Goal: Task Accomplishment & Management: Manage account settings

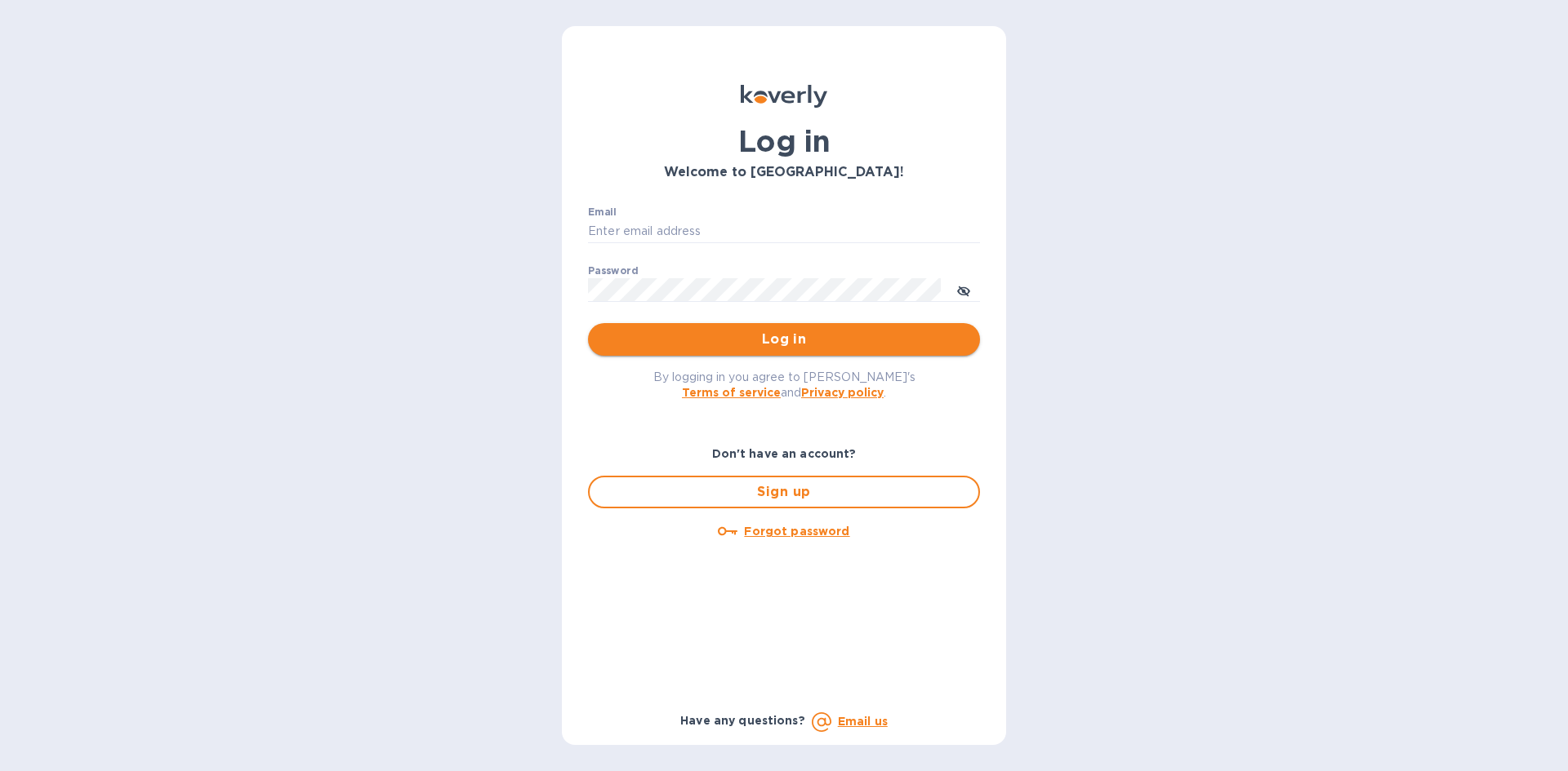
type input "[EMAIL_ADDRESS][DOMAIN_NAME]"
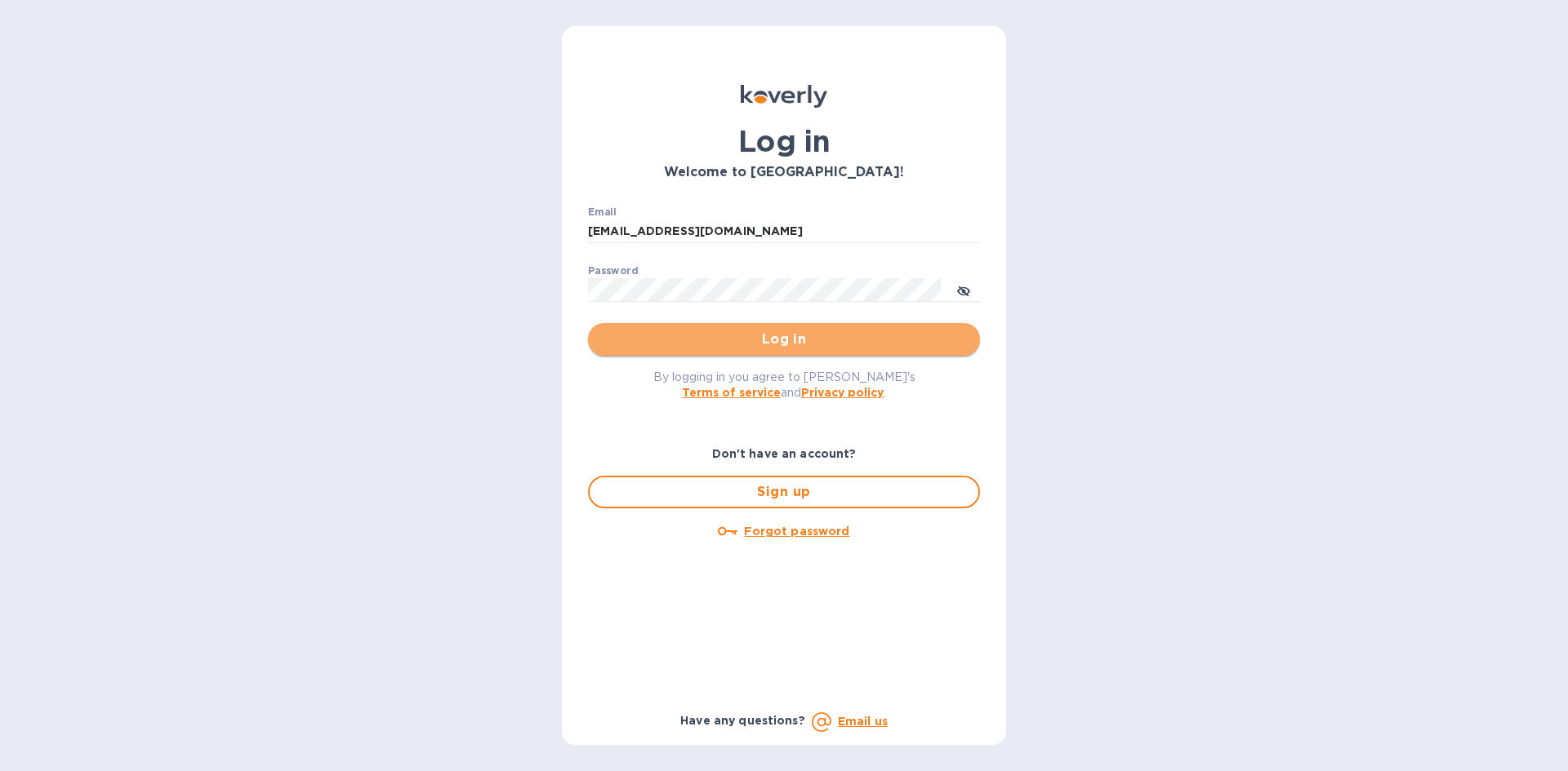
click at [765, 349] on span "Log in" at bounding box center [783, 339] width 366 height 19
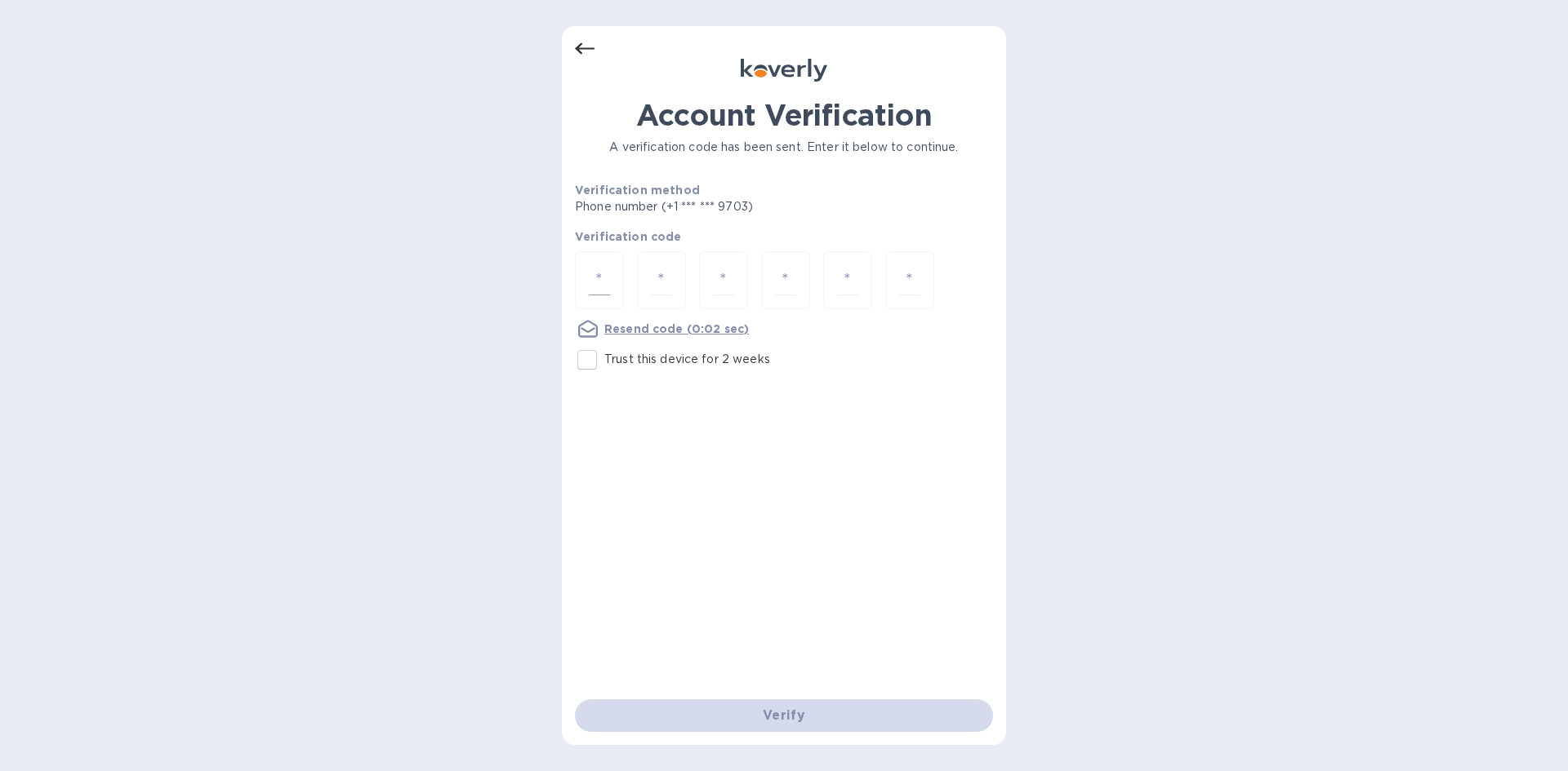
click at [595, 268] on input "number" at bounding box center [599, 281] width 21 height 30
type input "8"
type input "3"
type input "1"
type input "8"
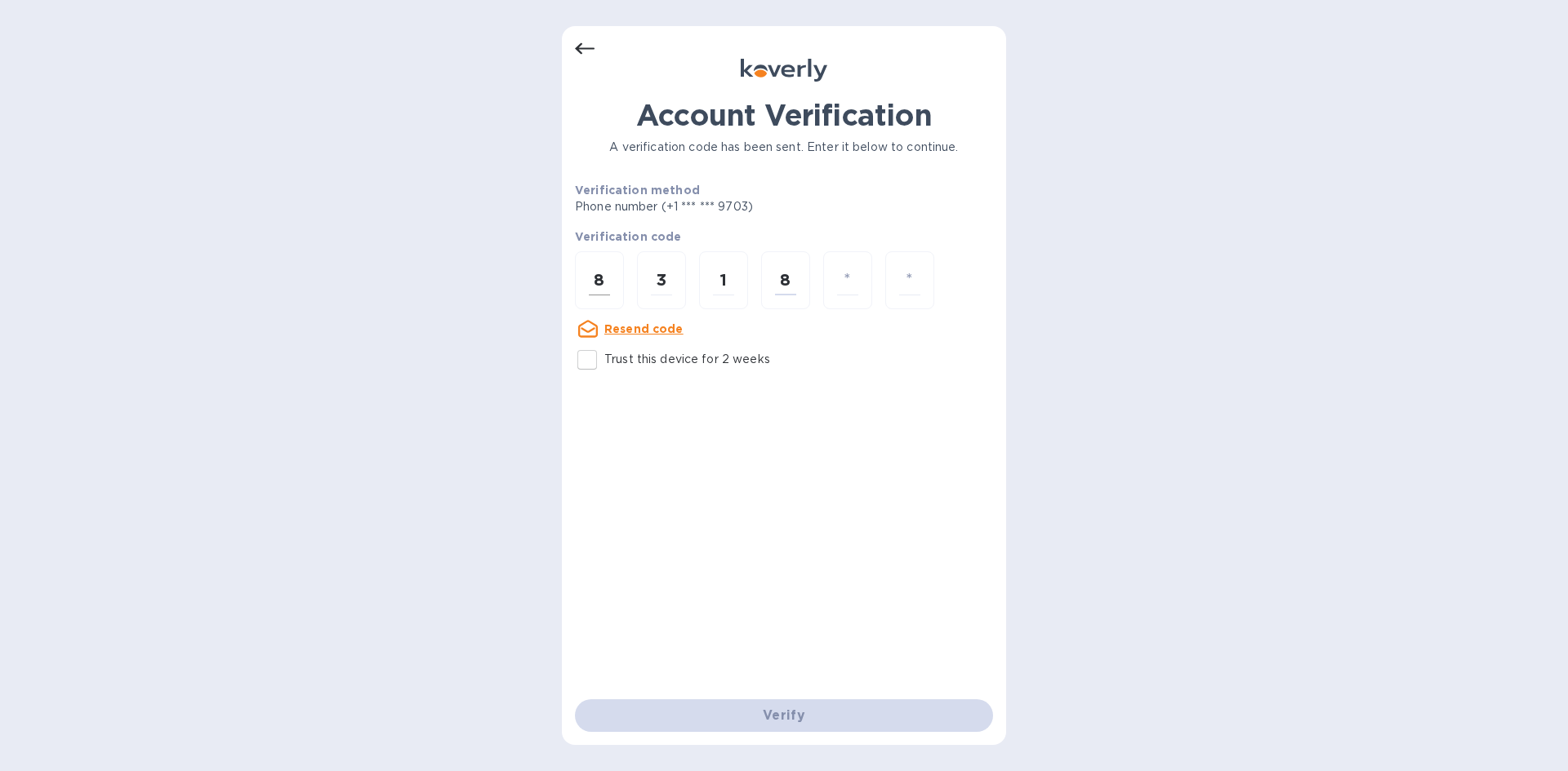
type input "8"
type input "0"
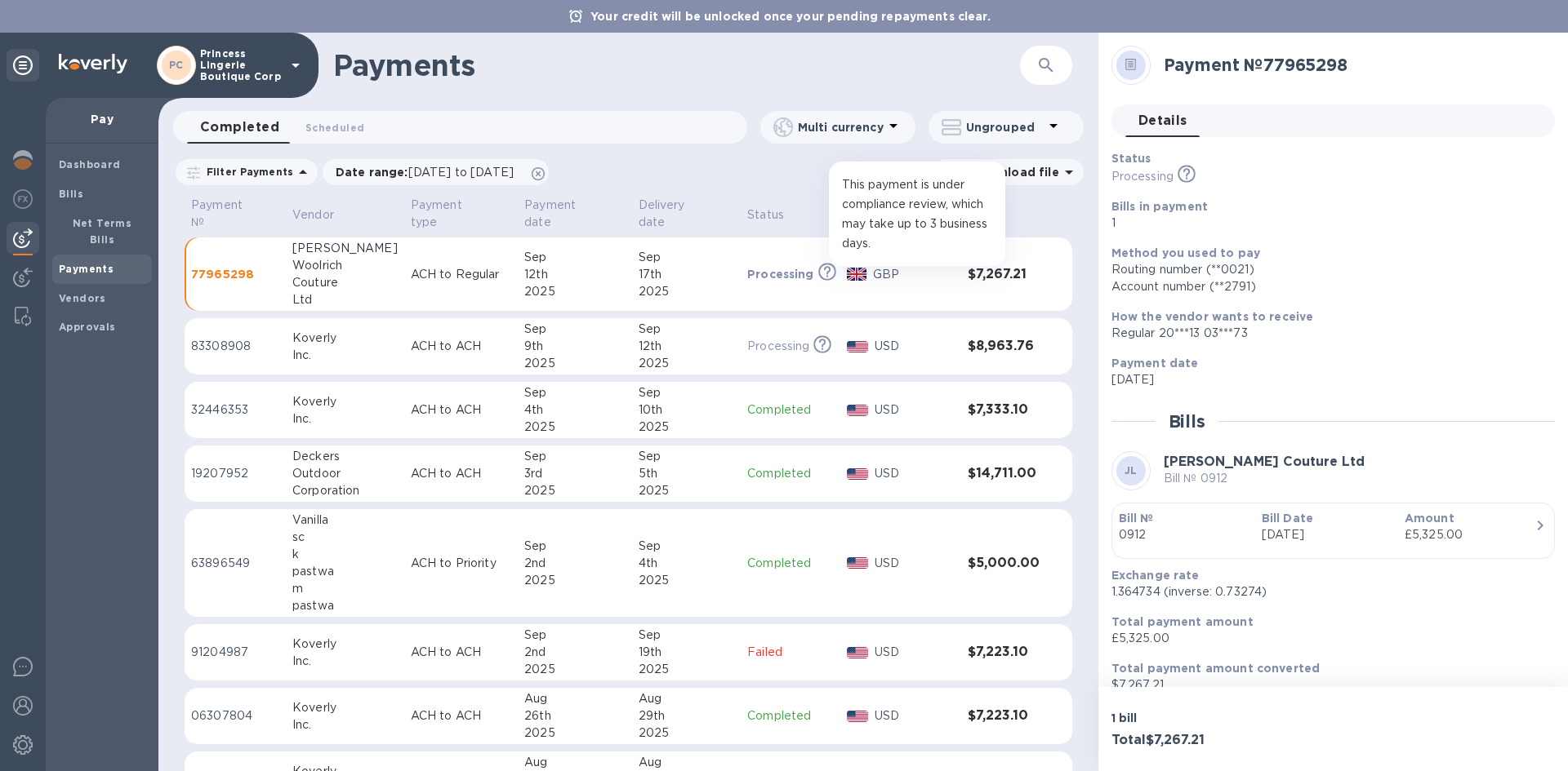
click at [823, 267] on icon at bounding box center [827, 271] width 7 height 8
click at [1028, 267] on h3 "$7,267.21" at bounding box center [1003, 275] width 72 height 15
click at [1135, 60] on icon at bounding box center [1130, 65] width 11 height 13
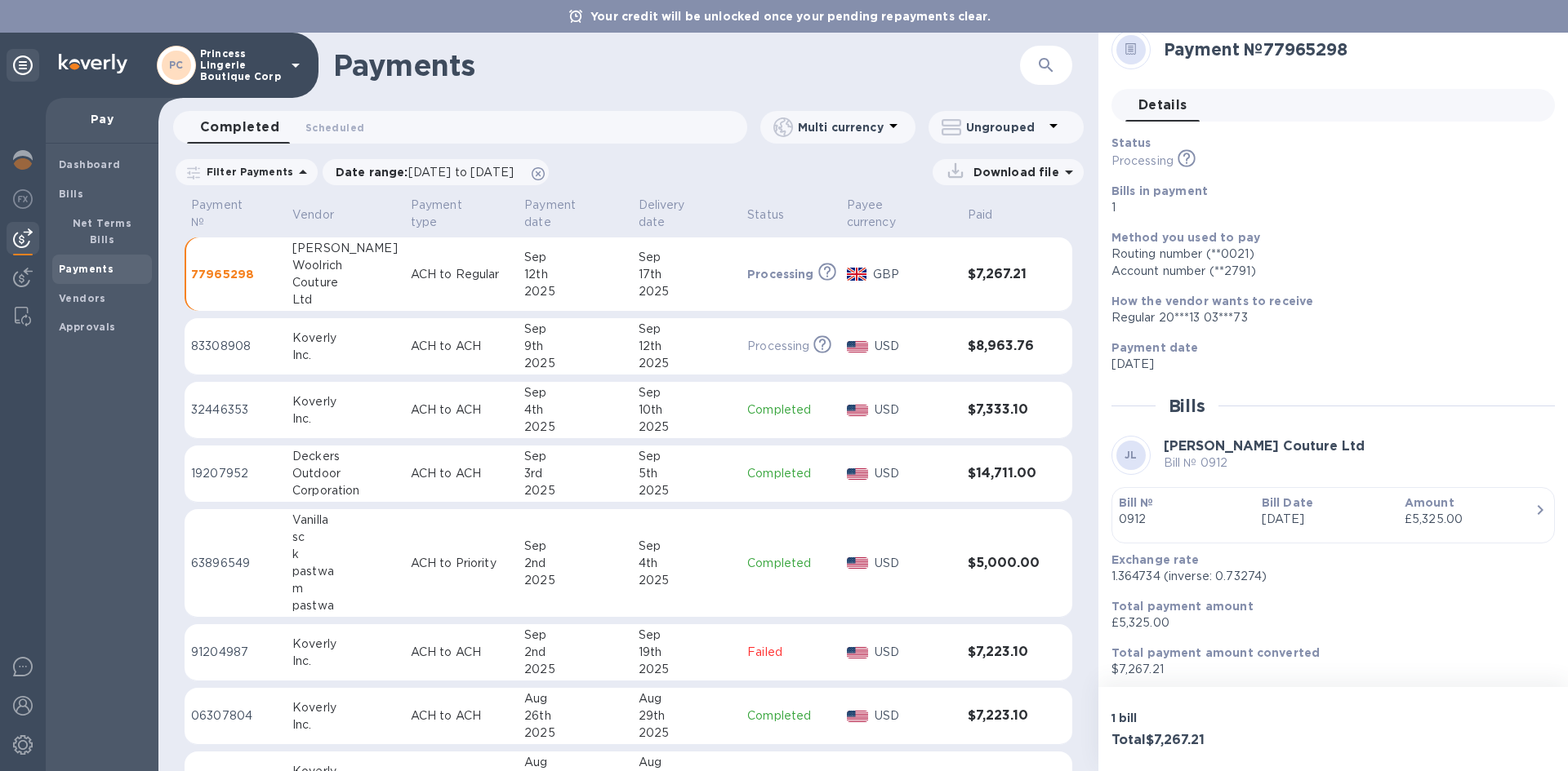
scroll to position [19, 0]
drag, startPoint x: 179, startPoint y: 217, endPoint x: 1076, endPoint y: 254, distance: 897.8
click at [1081, 259] on div "Payment № Vendor Payment type Payment date Delivery date Status Payee currency …" at bounding box center [629, 482] width 939 height 577
click at [1076, 254] on div "Payment № Vendor Payment type Payment date Delivery date Status Payee currency …" at bounding box center [629, 482] width 939 height 577
click at [260, 176] on p "Filter Payments" at bounding box center [246, 171] width 93 height 14
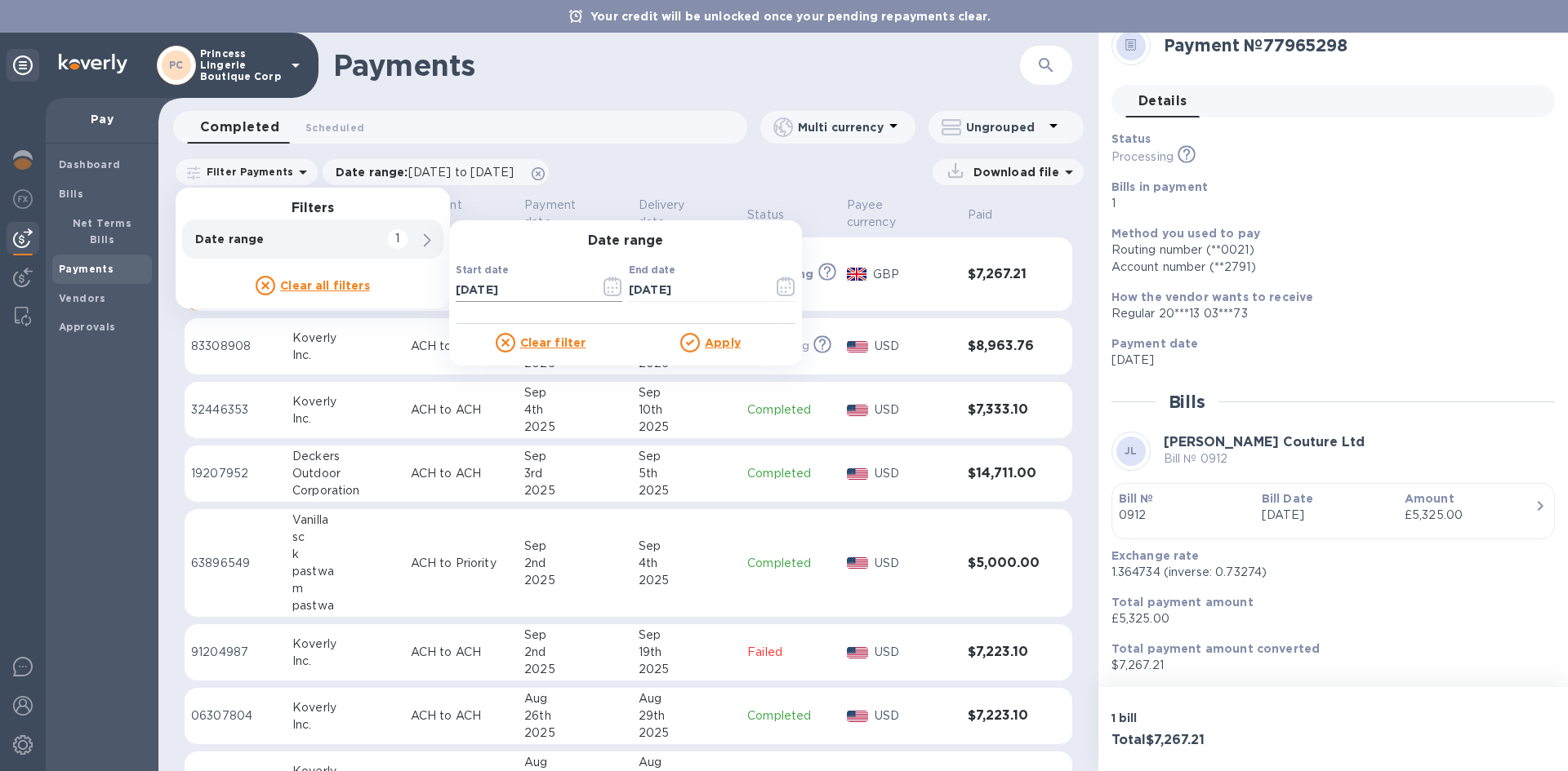
click at [607, 284] on icon "button" at bounding box center [613, 286] width 18 height 19
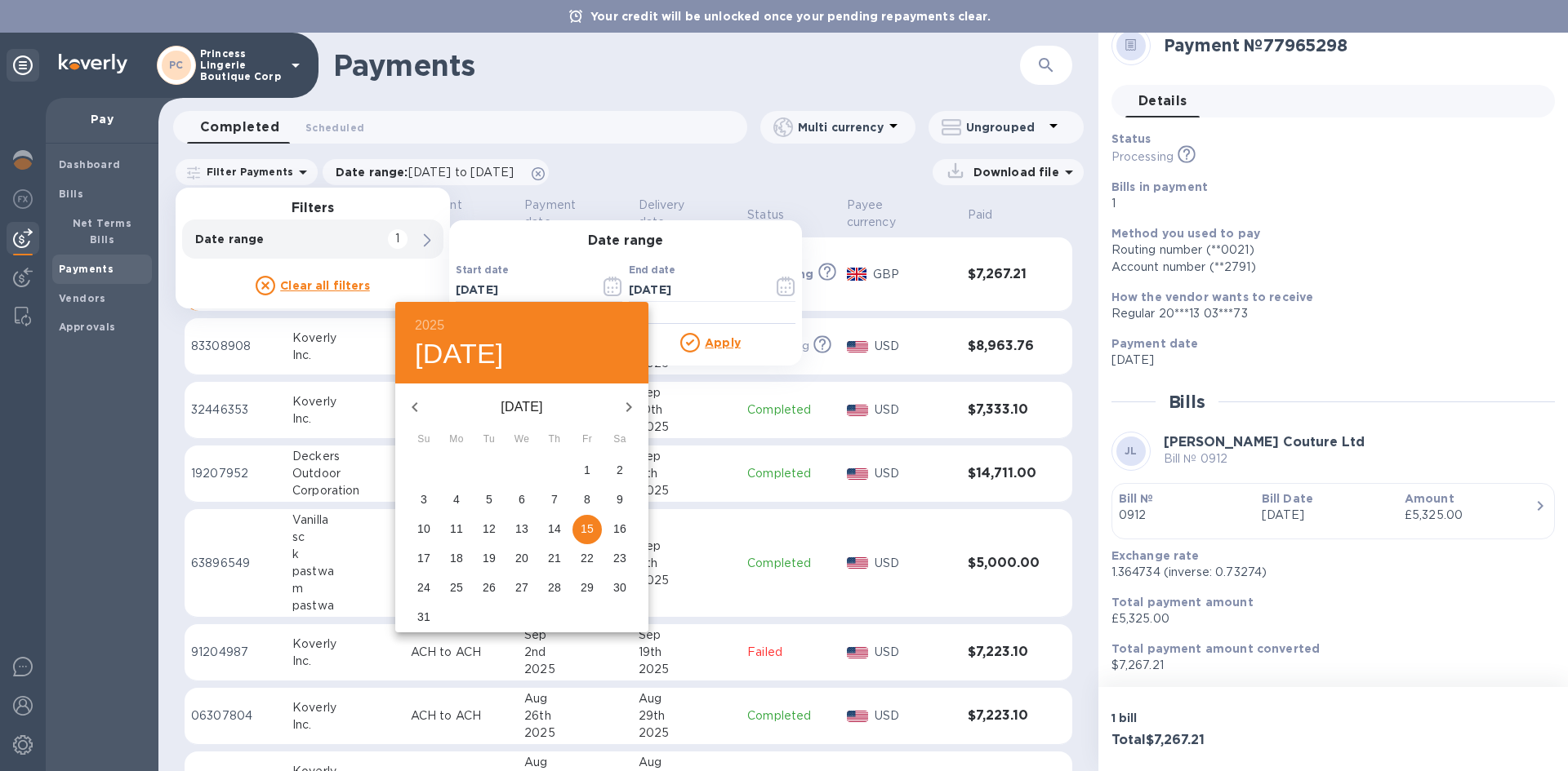
click at [637, 413] on icon "button" at bounding box center [629, 406] width 19 height 19
click at [453, 468] on p "1" at bounding box center [456, 469] width 7 height 16
type input "09/01/2025"
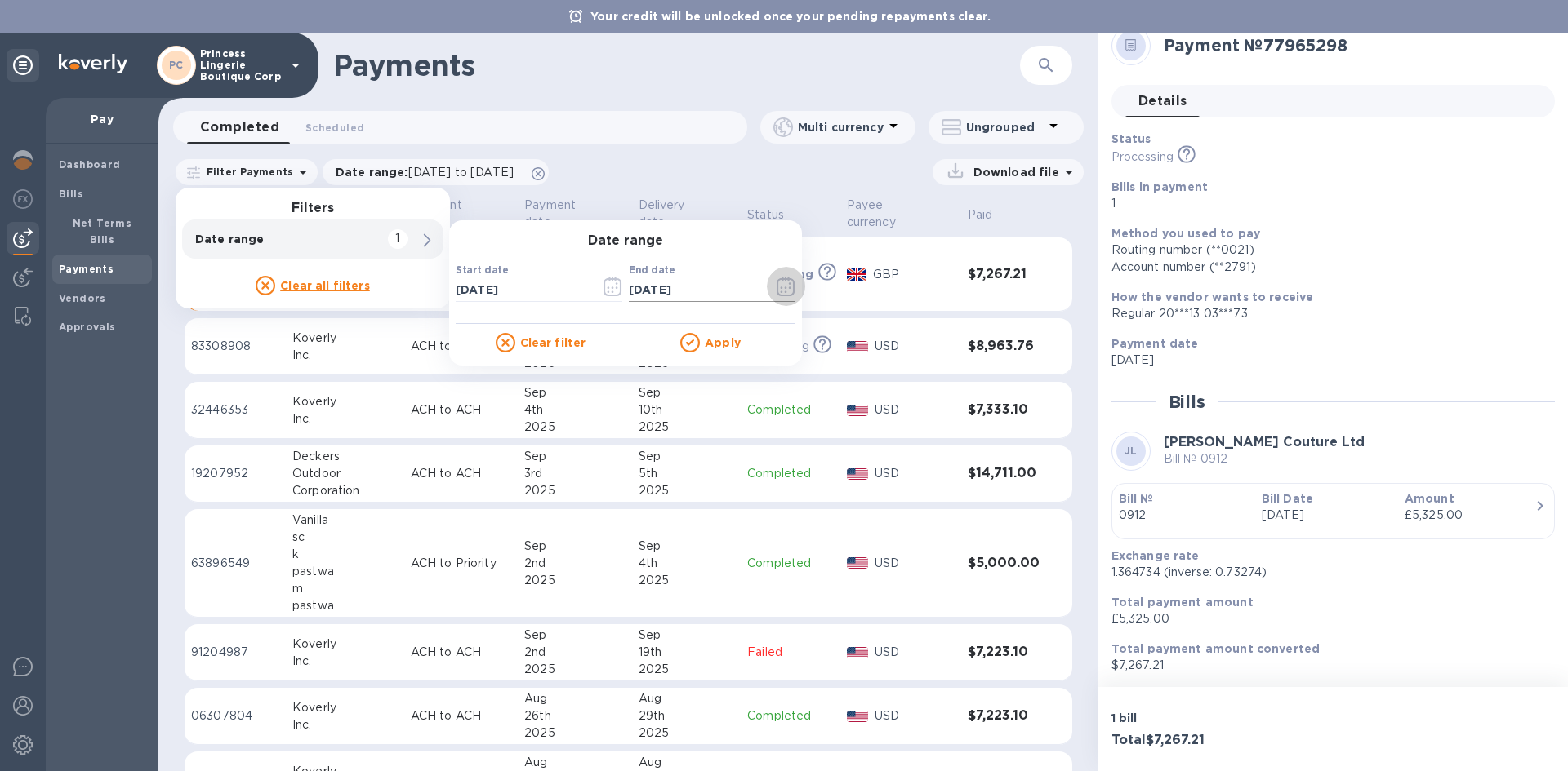
click at [783, 289] on icon "button" at bounding box center [786, 286] width 18 height 19
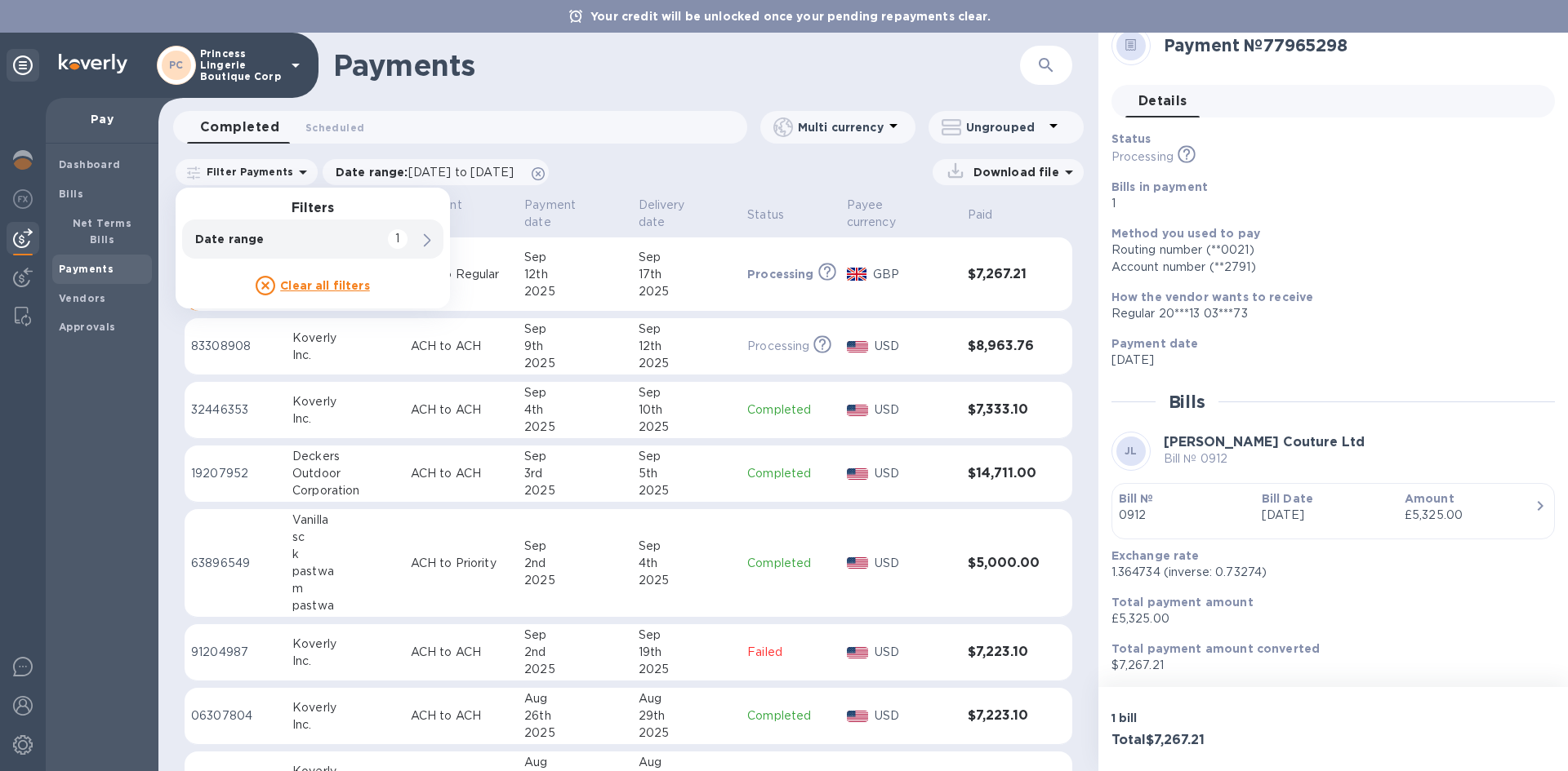
click at [526, 283] on div "2025" at bounding box center [575, 291] width 101 height 17
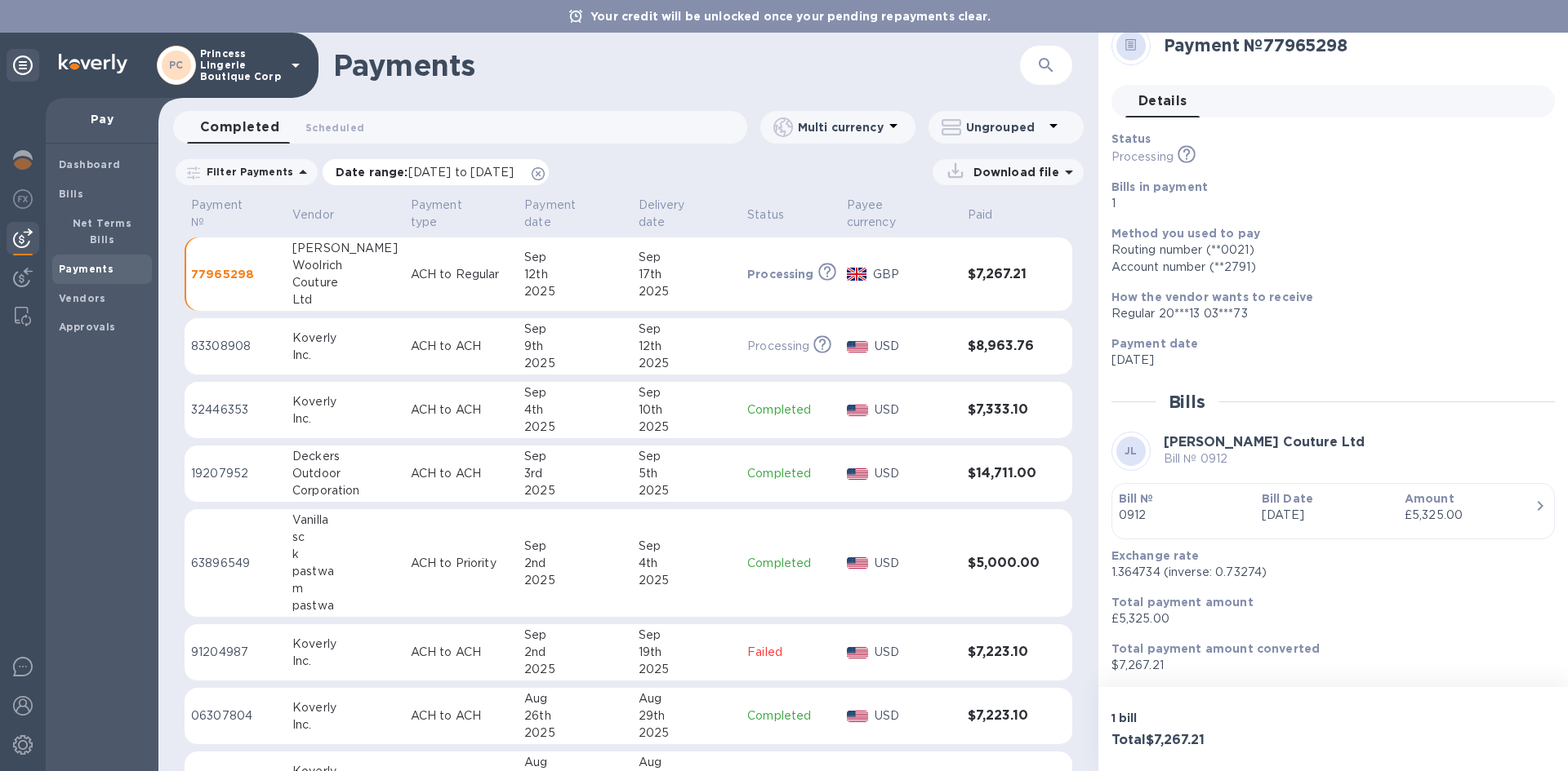
click at [337, 166] on p "Date range : 08/15/2025 to 09/16/2025" at bounding box center [429, 171] width 187 height 16
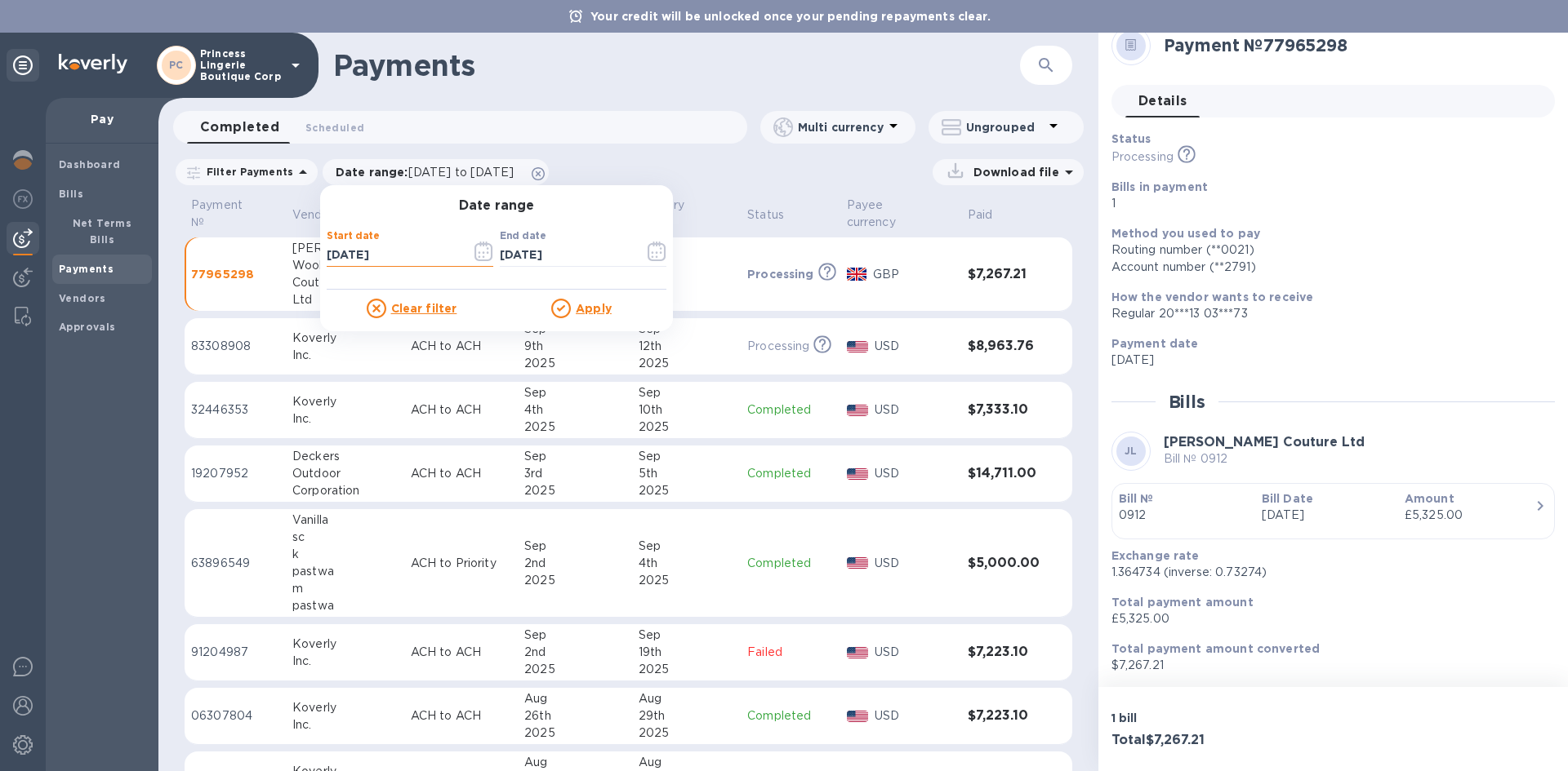
click at [383, 259] on input "08/15/2025" at bounding box center [392, 255] width 131 height 24
click at [467, 251] on button "button" at bounding box center [484, 251] width 39 height 39
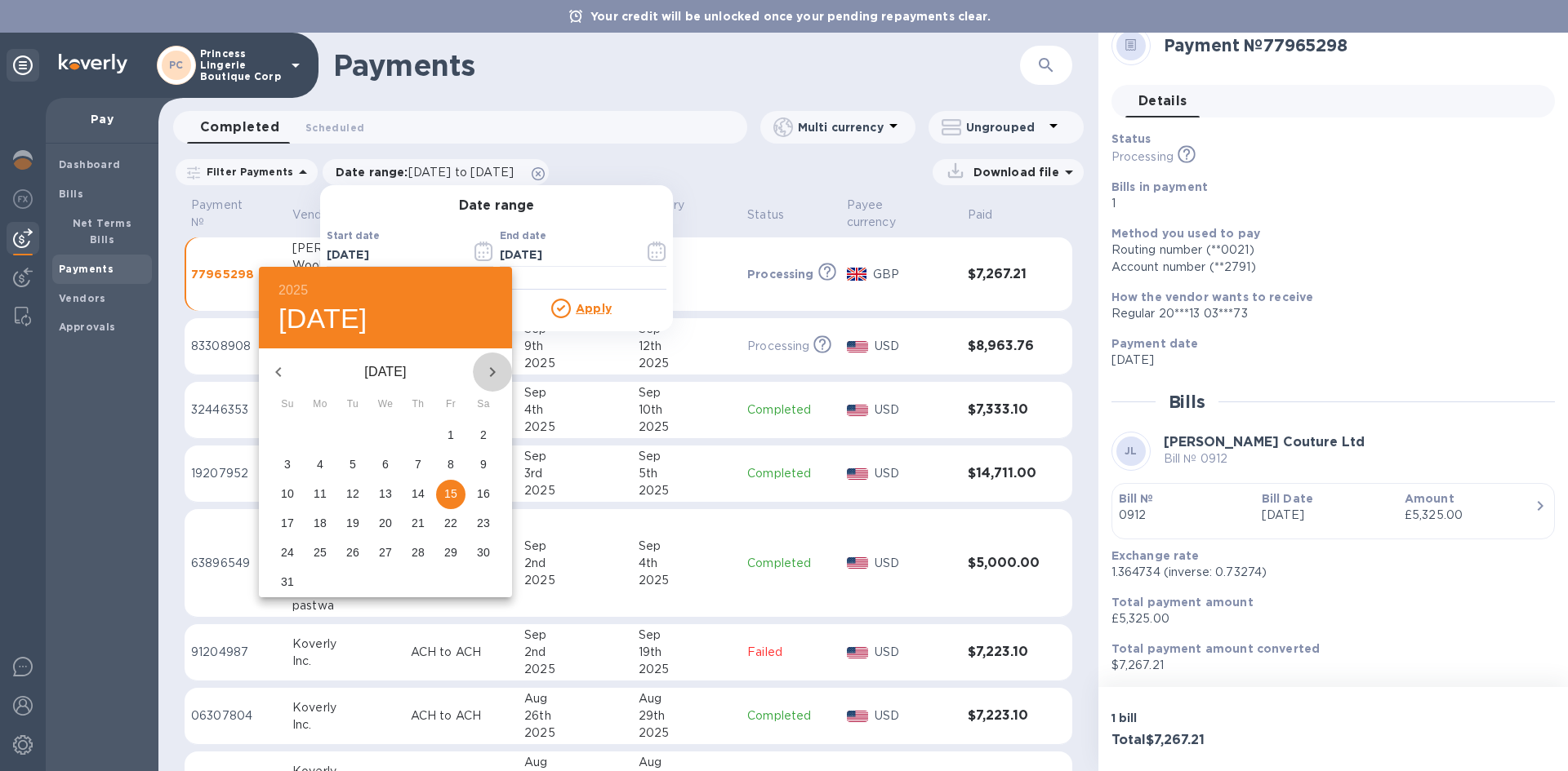
click at [483, 375] on icon "button" at bounding box center [492, 371] width 19 height 19
click at [447, 461] on p "12" at bounding box center [451, 464] width 13 height 16
type input "09/12/2025"
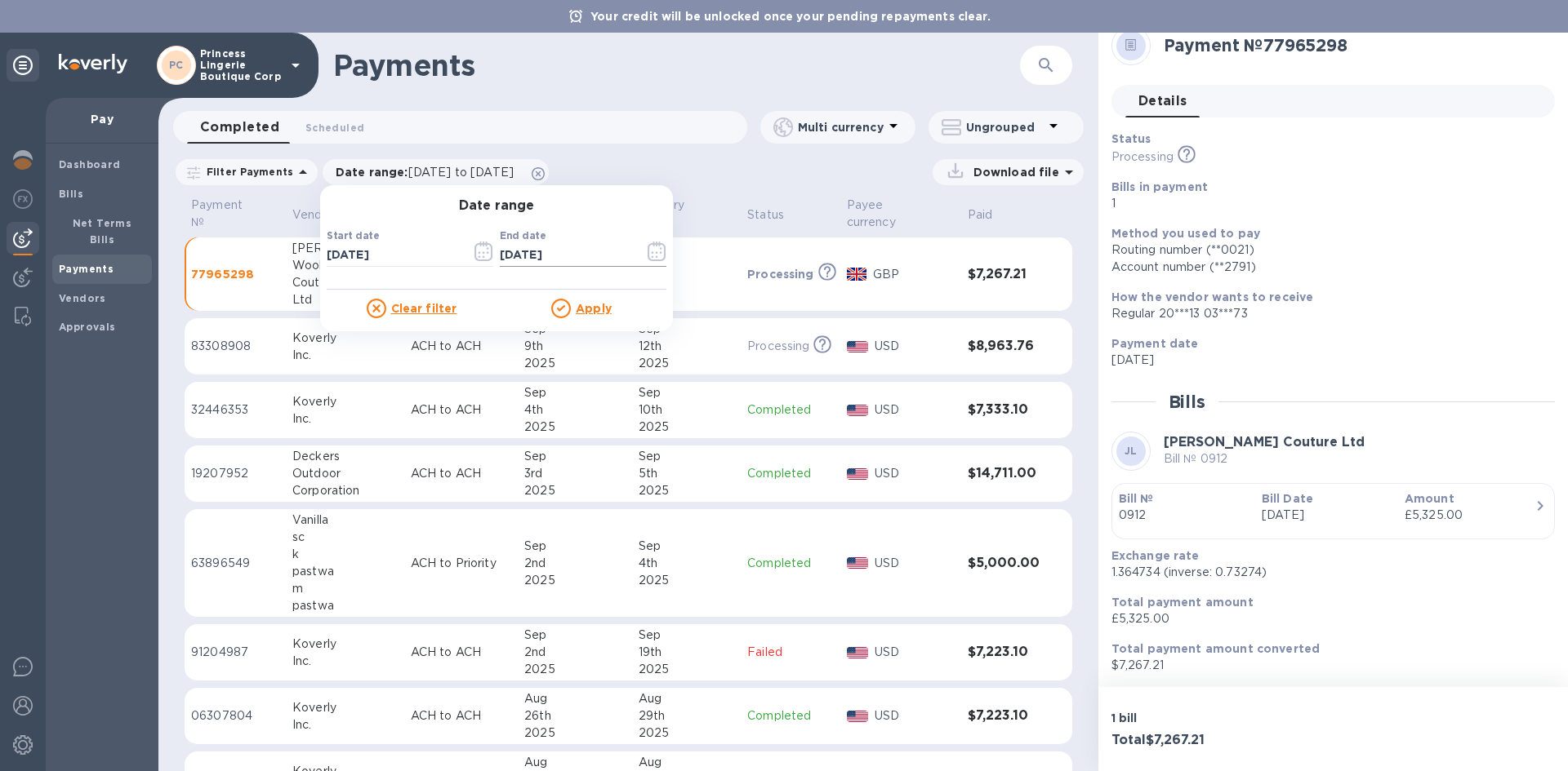
click at [638, 254] on button "button" at bounding box center [657, 251] width 39 height 39
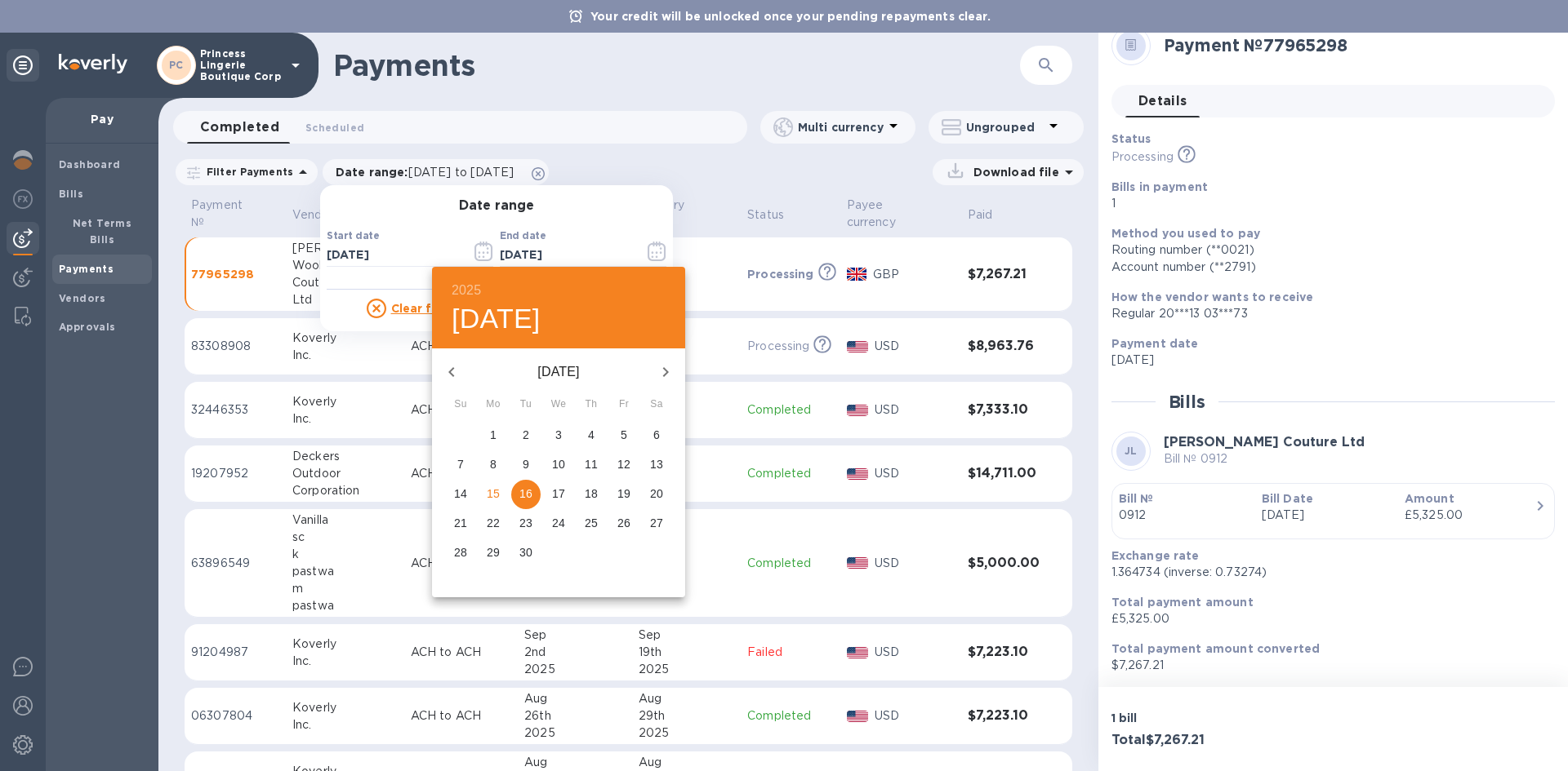
click at [615, 457] on span "12" at bounding box center [624, 464] width 29 height 16
type input "09/12/2025"
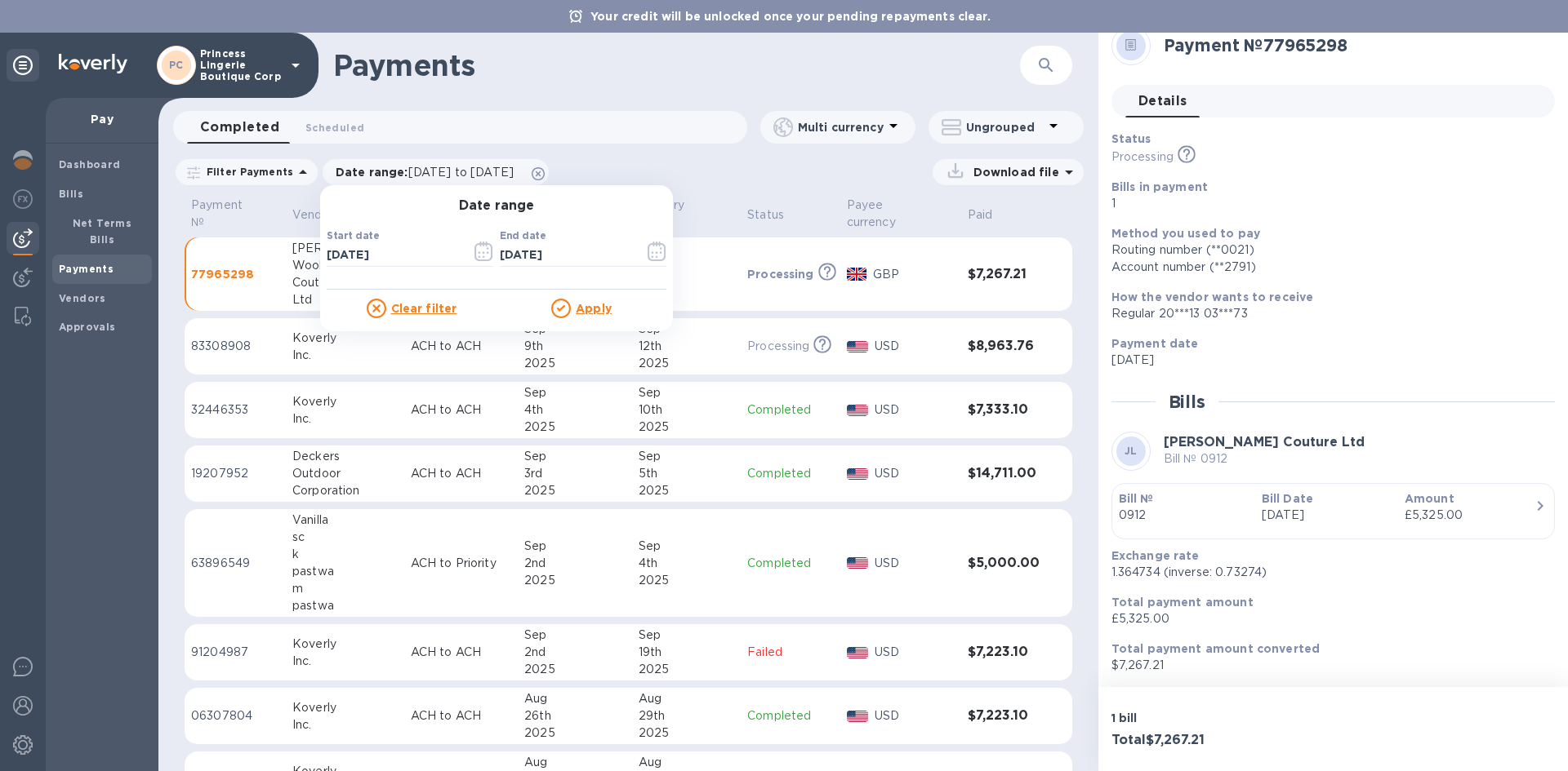
click at [587, 306] on u "Apply" at bounding box center [593, 309] width 36 height 13
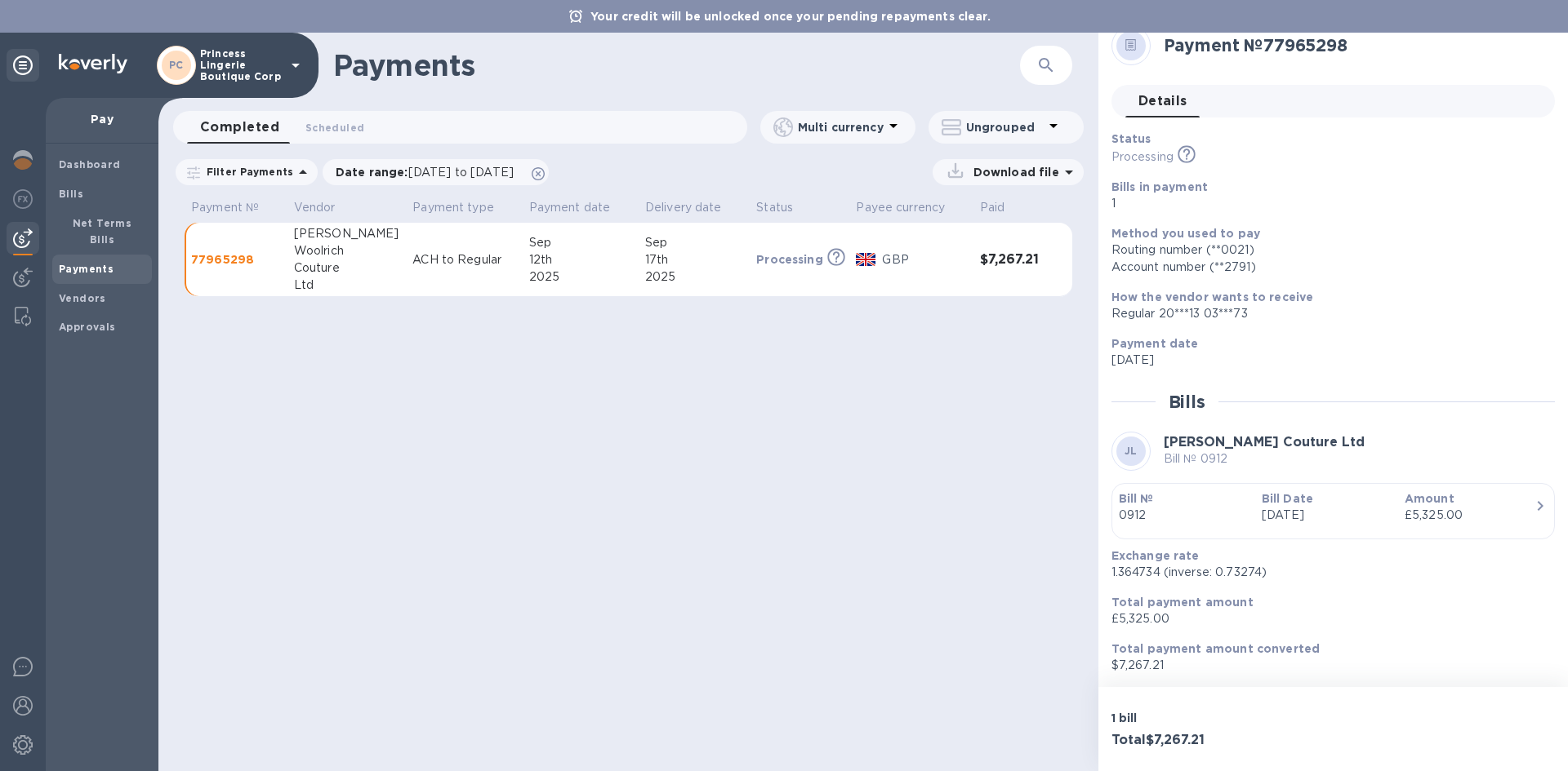
click at [855, 263] on div at bounding box center [865, 260] width 19 height 13
click at [1008, 169] on p "Download file" at bounding box center [1013, 171] width 92 height 16
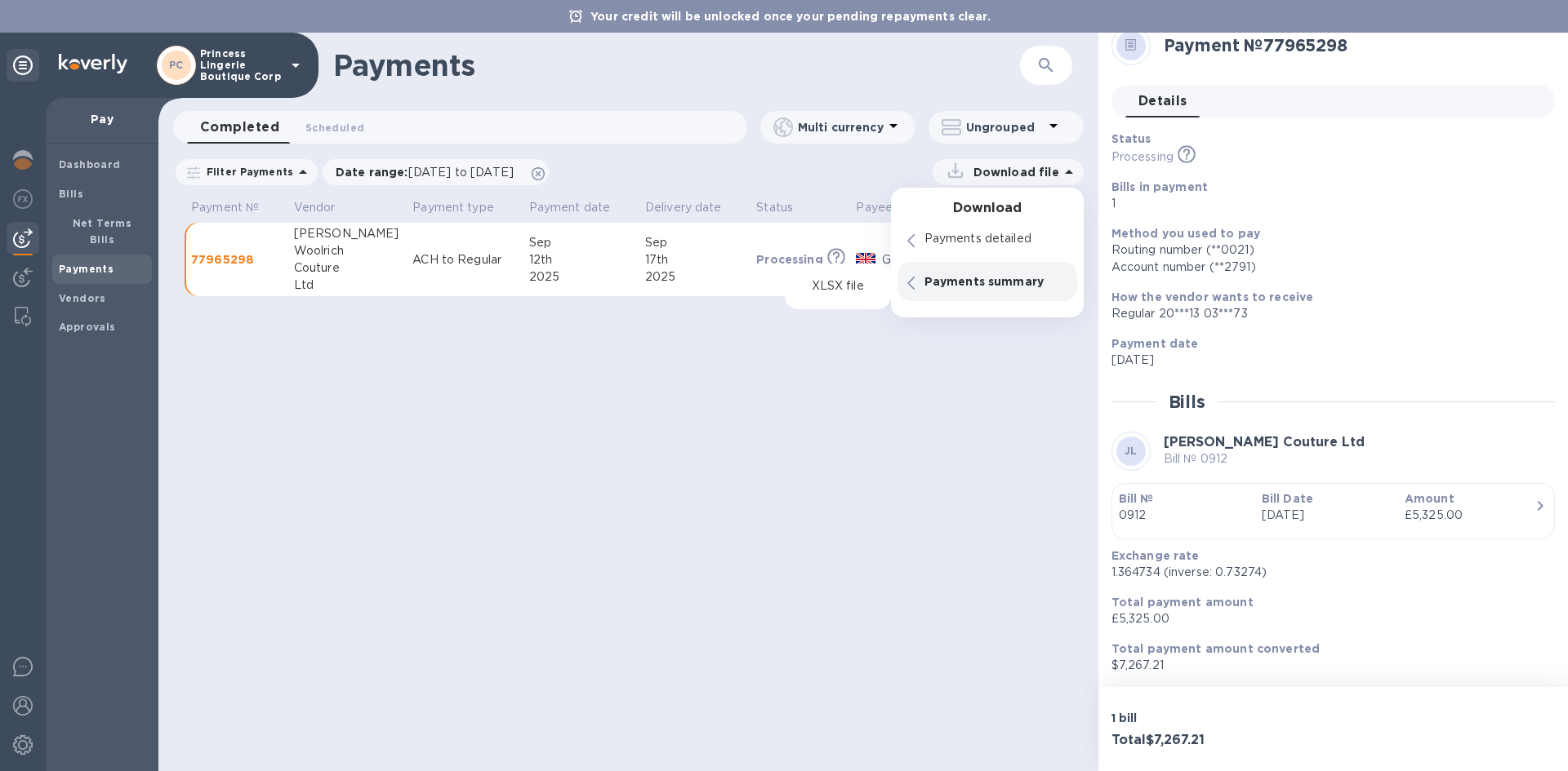
click at [971, 278] on p "Payments summary" at bounding box center [996, 281] width 143 height 16
click at [970, 238] on p "Payments detailed" at bounding box center [996, 239] width 143 height 16
click at [842, 269] on p "PDF file" at bounding box center [837, 273] width 48 height 16
click at [983, 380] on div "Payments ​ Completed 0 Scheduled 0 Multi currency Ungrouped Filter Payments Dat…" at bounding box center [629, 401] width 939 height 738
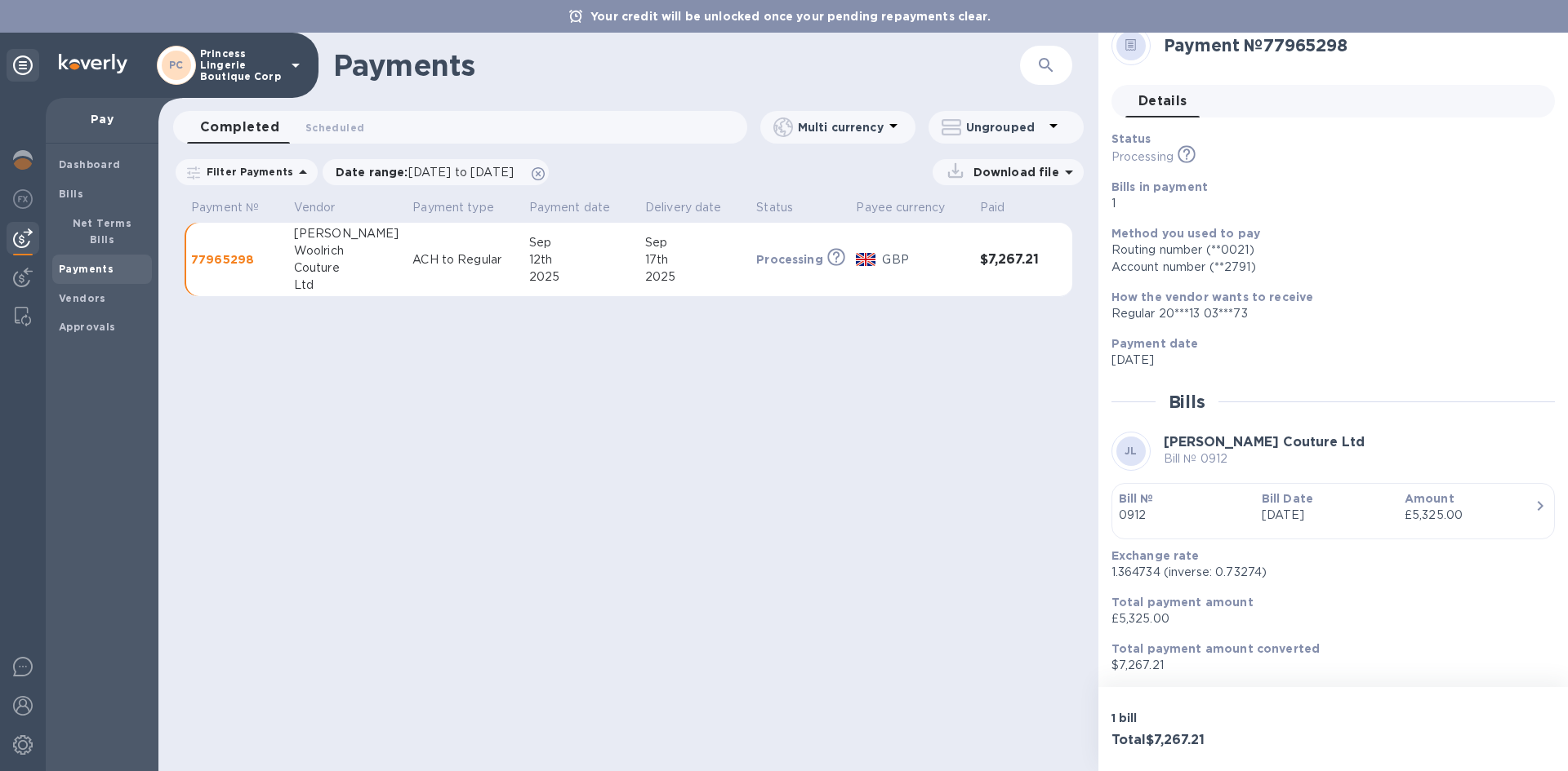
click at [964, 267] on div "GBP" at bounding box center [924, 260] width 92 height 24
drag, startPoint x: 964, startPoint y: 267, endPoint x: 1054, endPoint y: 180, distance: 125.2
click at [1054, 180] on p "Download file" at bounding box center [1013, 171] width 92 height 16
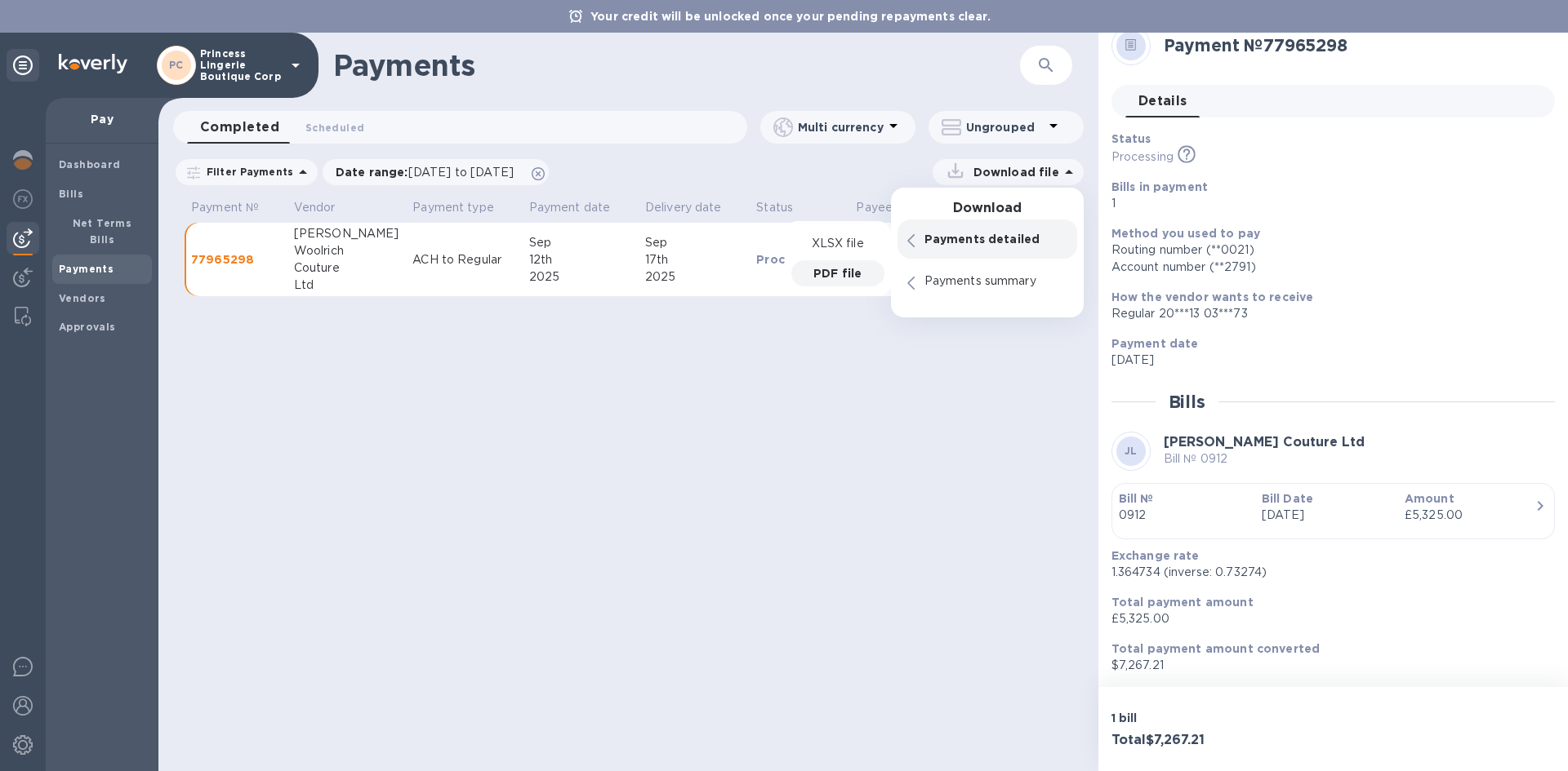
click at [836, 272] on p "PDF file" at bounding box center [837, 273] width 48 height 16
click at [854, 287] on p "XLSX file" at bounding box center [837, 286] width 55 height 16
click at [561, 406] on div "Payments ​ Completed 0 Scheduled 0 Multi currency Ungrouped Filter Payments Dat…" at bounding box center [629, 401] width 939 height 738
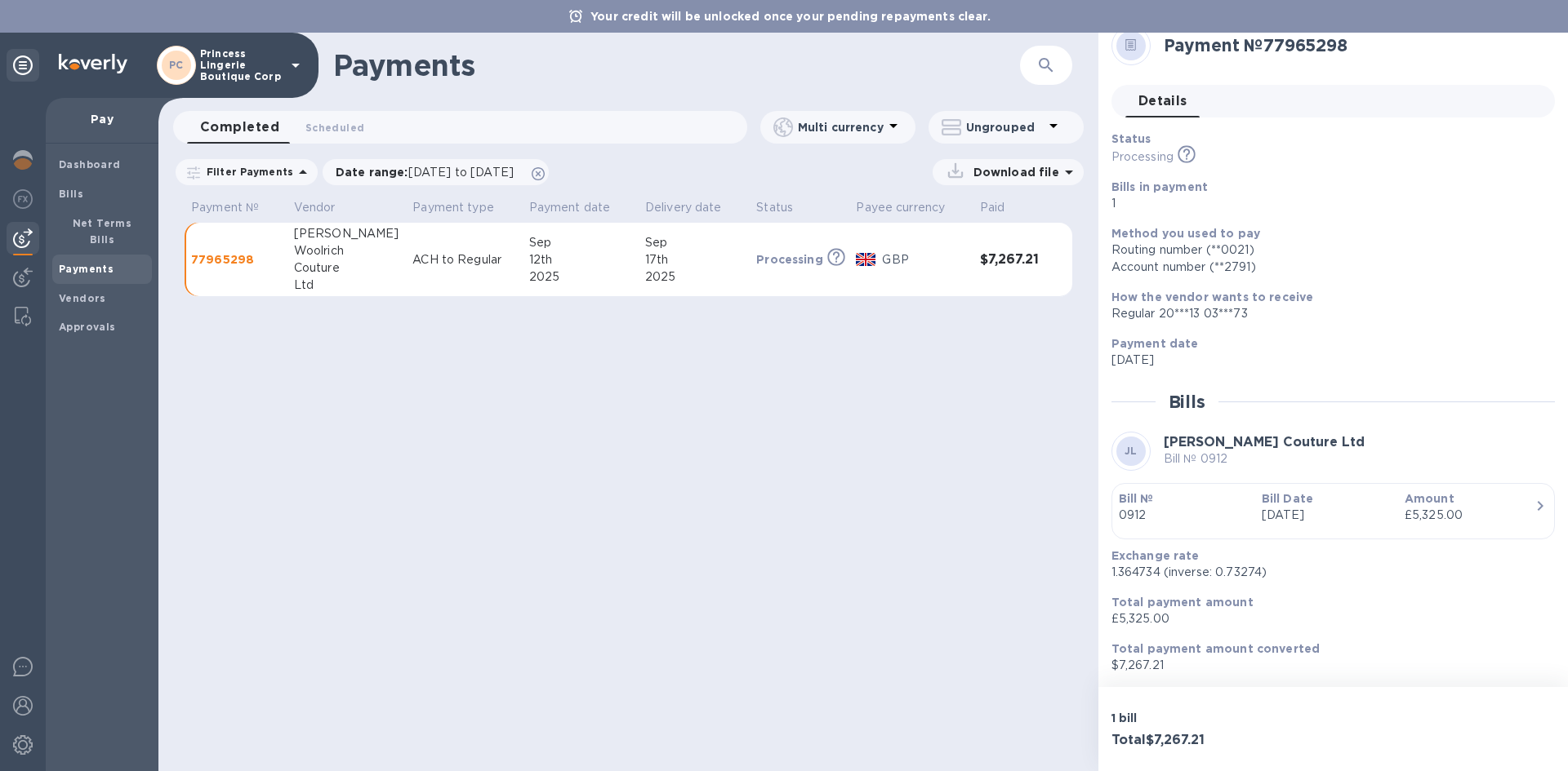
click at [855, 411] on div "Payments ​ Completed 0 Scheduled 0 Multi currency Ungrouped Filter Payments Dat…" at bounding box center [629, 401] width 939 height 738
click at [1162, 622] on p "£5,325.00" at bounding box center [1326, 619] width 430 height 17
click at [1201, 621] on p "£5,325.00" at bounding box center [1326, 619] width 430 height 17
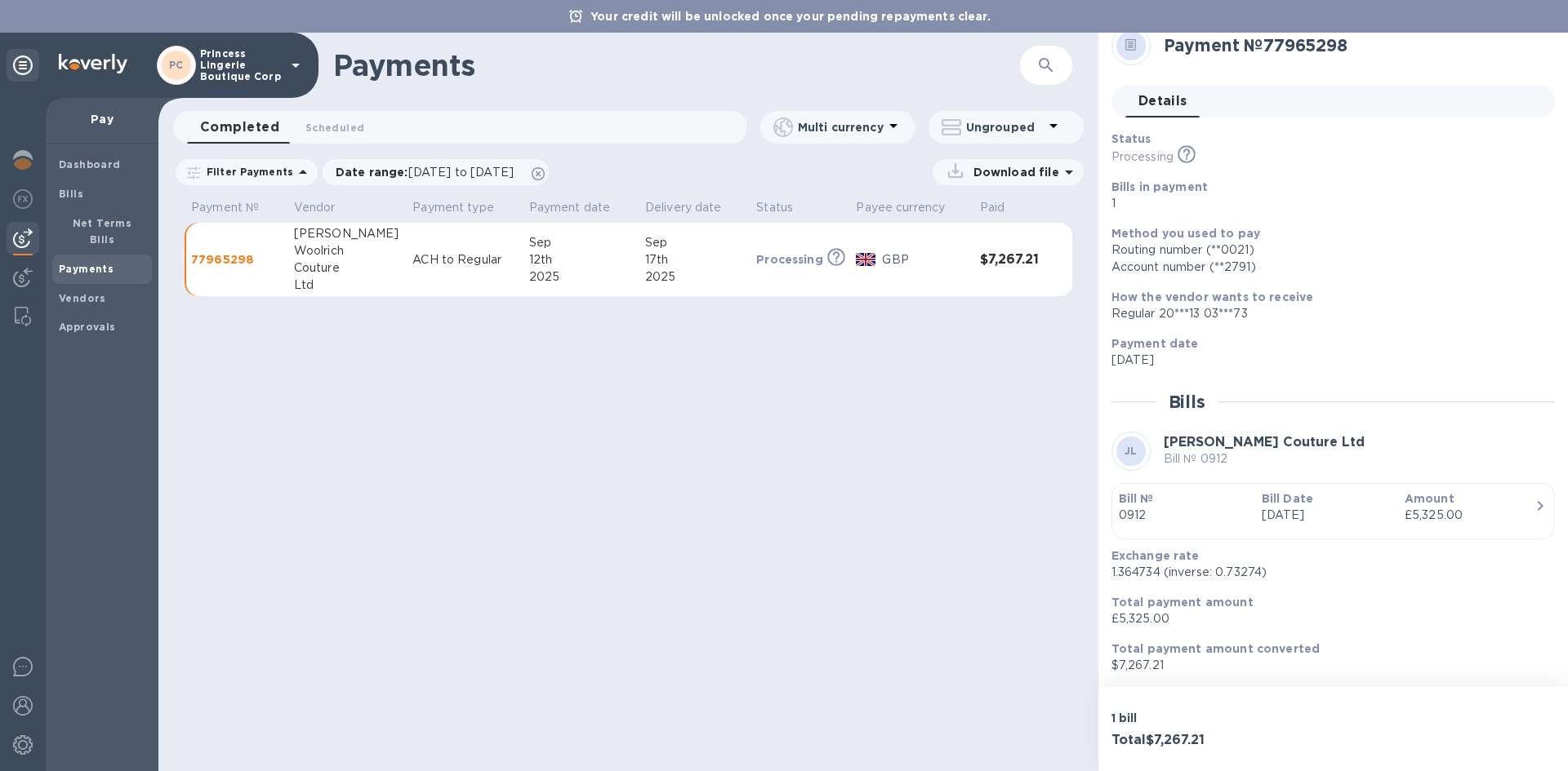
click at [1154, 622] on p "£5,325.00" at bounding box center [1326, 619] width 430 height 17
drag, startPoint x: 1154, startPoint y: 622, endPoint x: 1231, endPoint y: 622, distance: 77.0
click at [1179, 622] on p "£5,325.00" at bounding box center [1326, 619] width 430 height 17
click at [1231, 622] on p "£5,325.00" at bounding box center [1326, 619] width 430 height 17
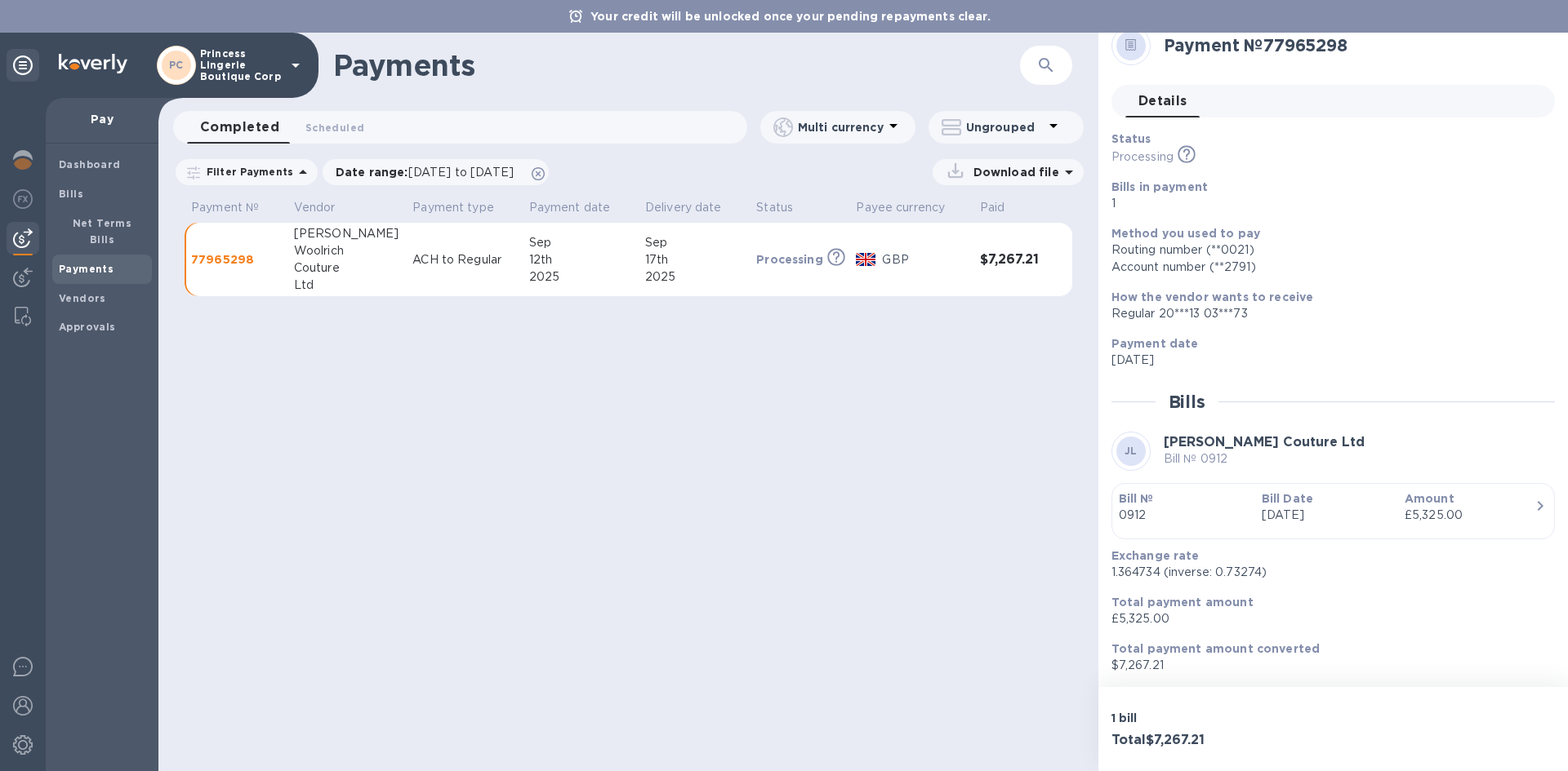
click at [1224, 569] on p "1.364734 (inverse: 0.73274)" at bounding box center [1326, 572] width 430 height 17
click at [1193, 627] on p "£5,325.00" at bounding box center [1326, 619] width 430 height 17
